Goal: Transaction & Acquisition: Purchase product/service

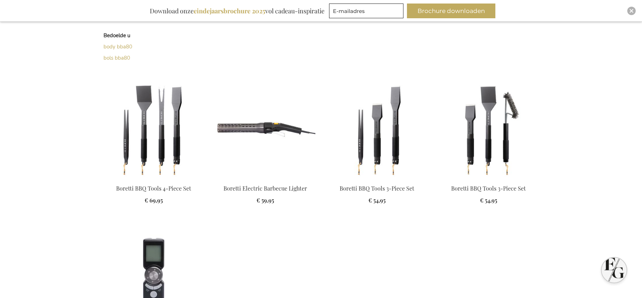
scroll to position [176, 0]
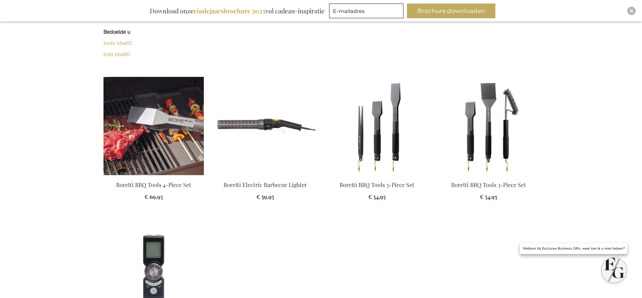
click at [157, 154] on img at bounding box center [153, 126] width 100 height 98
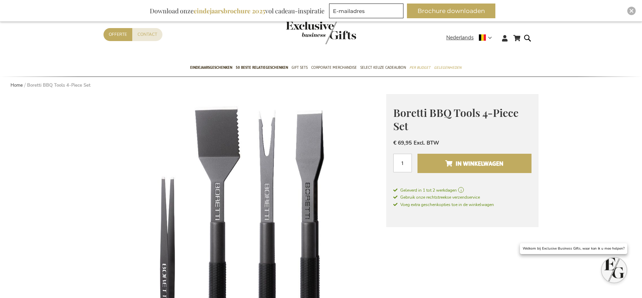
scroll to position [21, 0]
click at [461, 160] on span "In Winkelwagen" at bounding box center [474, 163] width 58 height 11
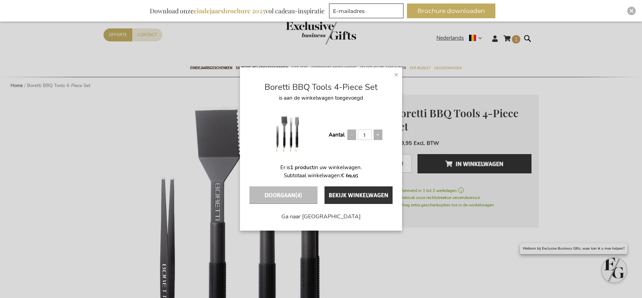
click at [397, 73] on span "×" at bounding box center [396, 74] width 5 height 11
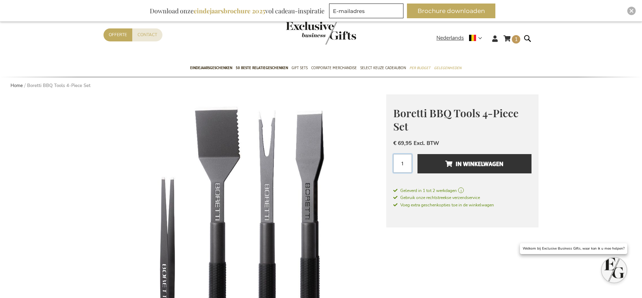
drag, startPoint x: 406, startPoint y: 163, endPoint x: 364, endPoint y: 161, distance: 41.4
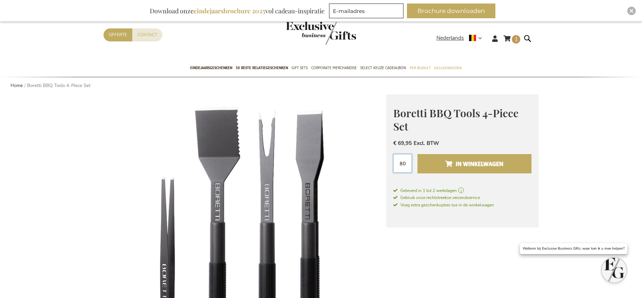
type input "80"
click at [454, 157] on button "In Winkelwagen" at bounding box center [474, 163] width 114 height 19
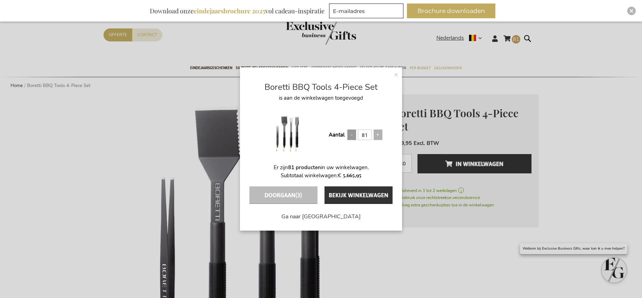
click at [352, 134] on span at bounding box center [351, 134] width 9 height 11
type input "80"
